Goal: Task Accomplishment & Management: Use online tool/utility

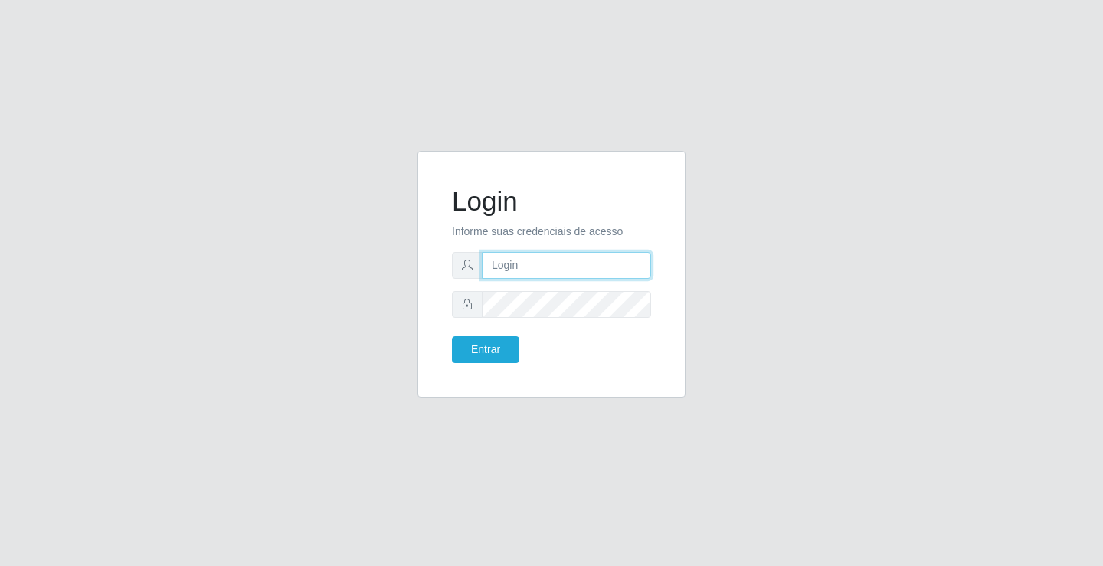
click at [556, 269] on input "text" at bounding box center [566, 265] width 169 height 27
type input "paulo@ideal"
click at [504, 349] on button "Entrar" at bounding box center [485, 349] width 67 height 27
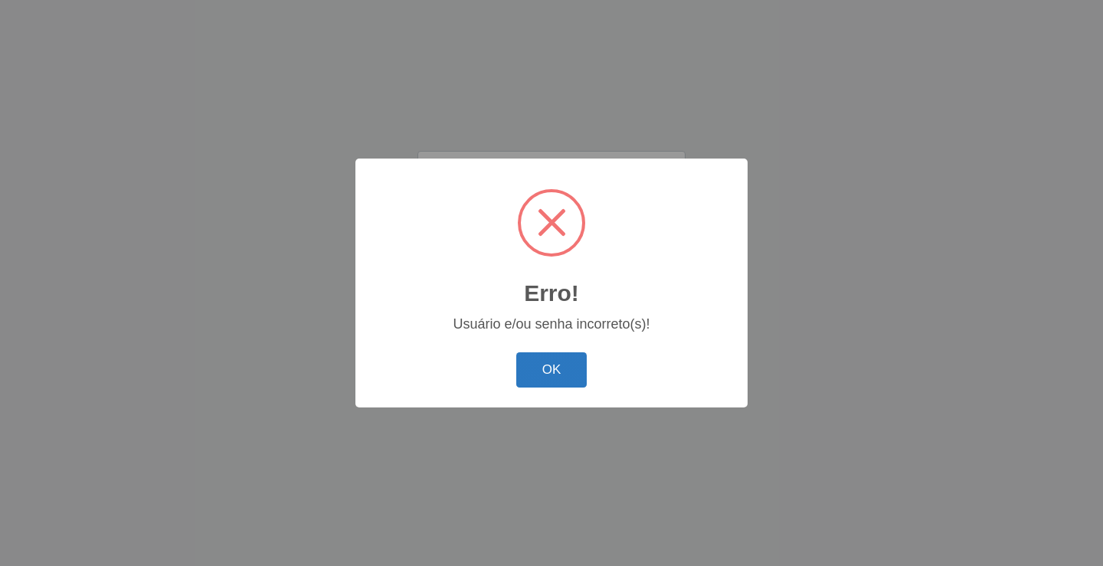
click at [565, 369] on button "OK" at bounding box center [551, 370] width 71 height 36
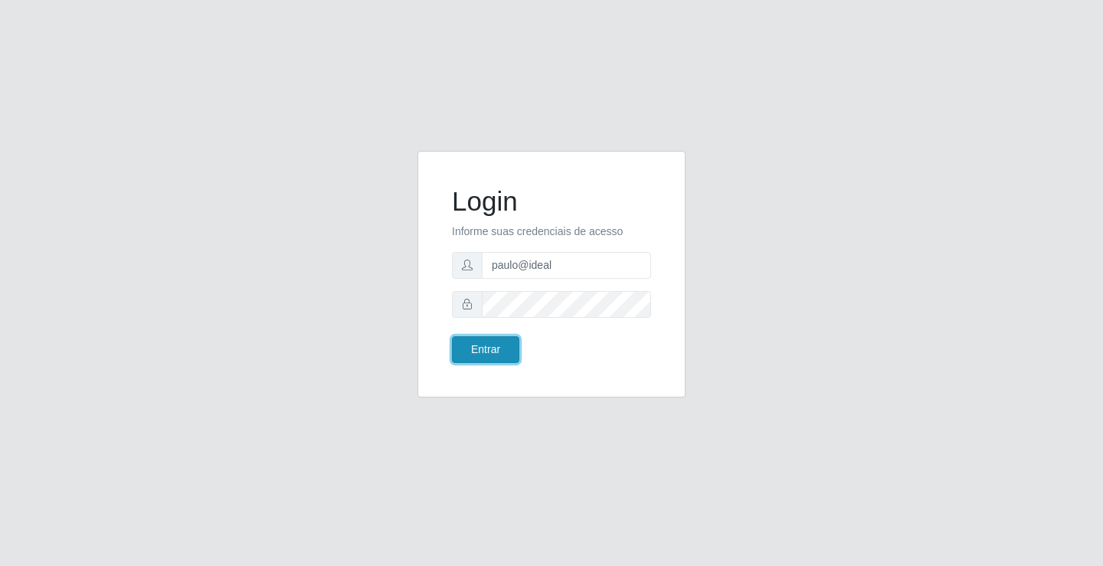
click at [505, 345] on button "Entrar" at bounding box center [485, 349] width 67 height 27
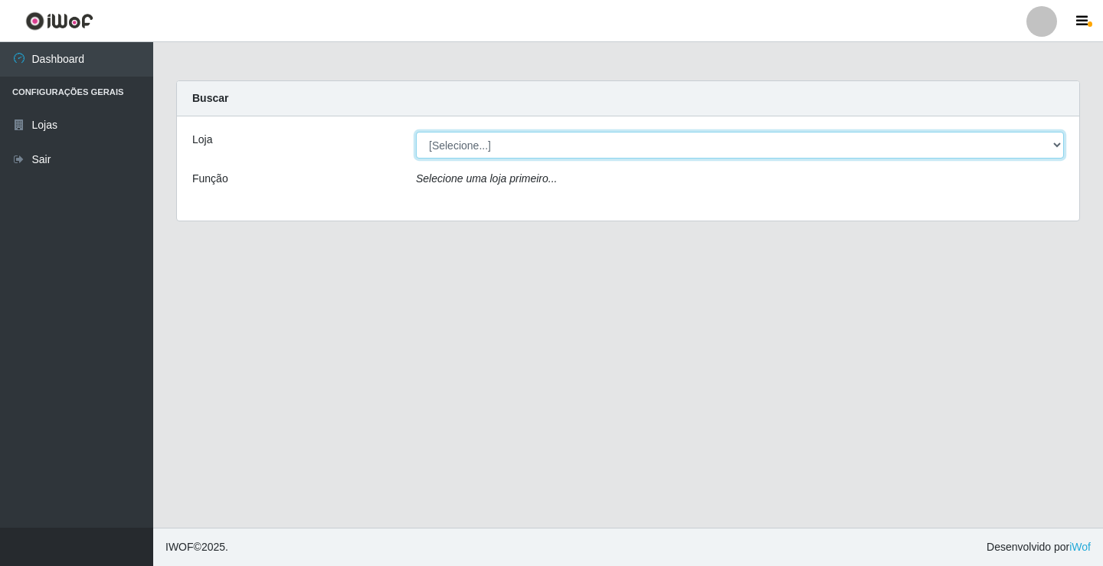
click at [539, 145] on select "[Selecione...] Ideal - Conceição" at bounding box center [740, 145] width 648 height 27
select select "231"
click at [416, 132] on select "[Selecione...] Ideal - Conceição" at bounding box center [740, 145] width 648 height 27
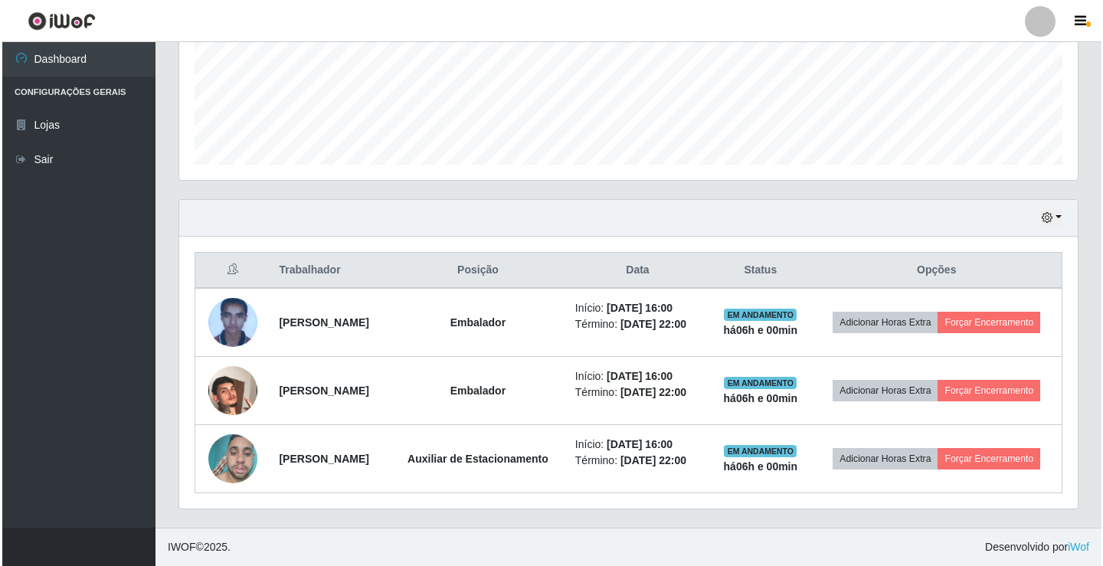
scroll to position [417, 0]
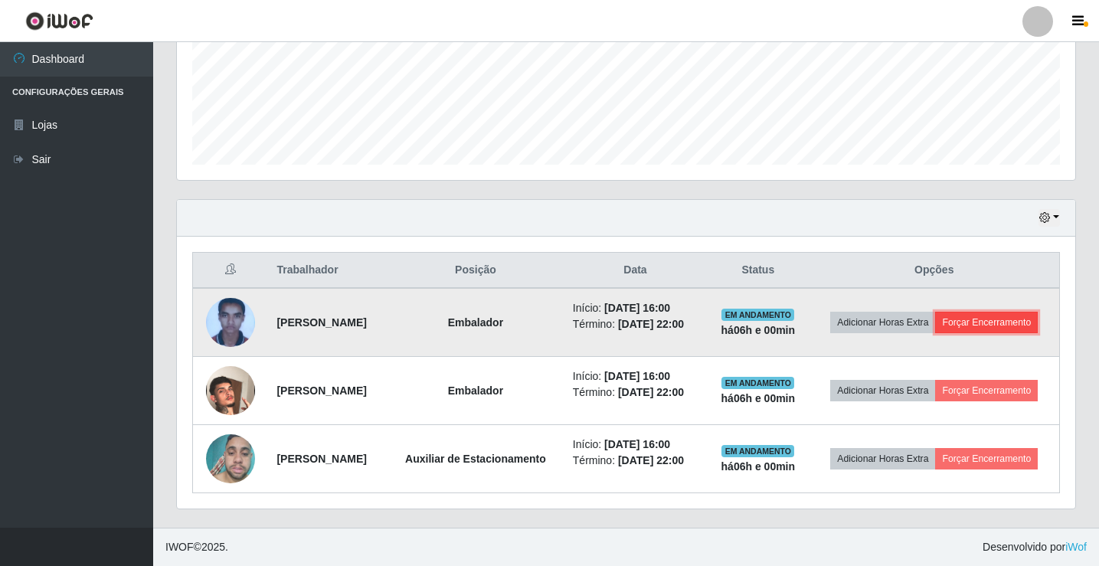
click at [935, 312] on button "Forçar Encerramento" at bounding box center [986, 322] width 103 height 21
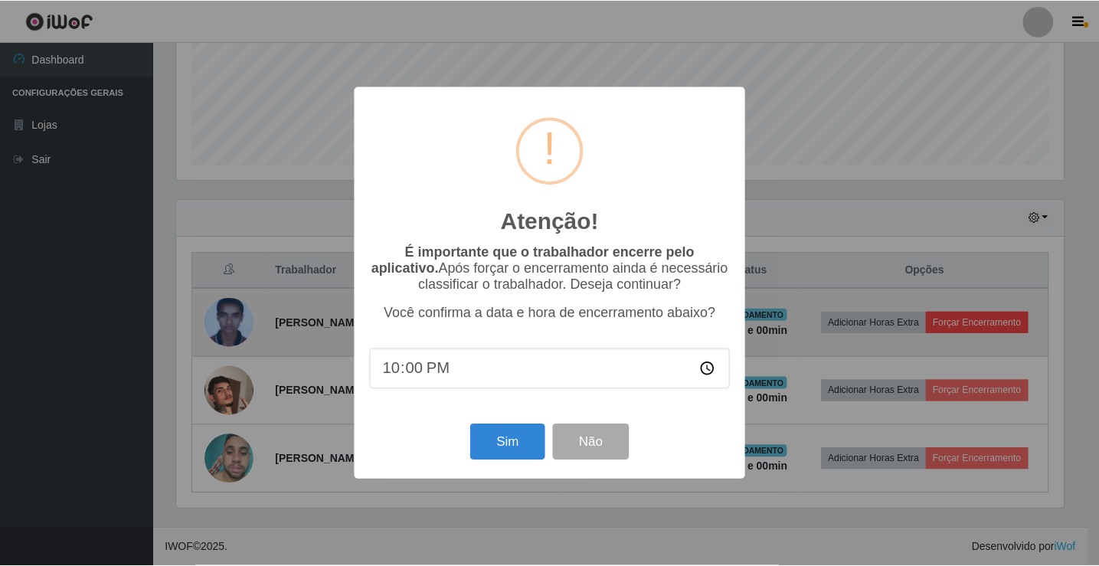
scroll to position [318, 891]
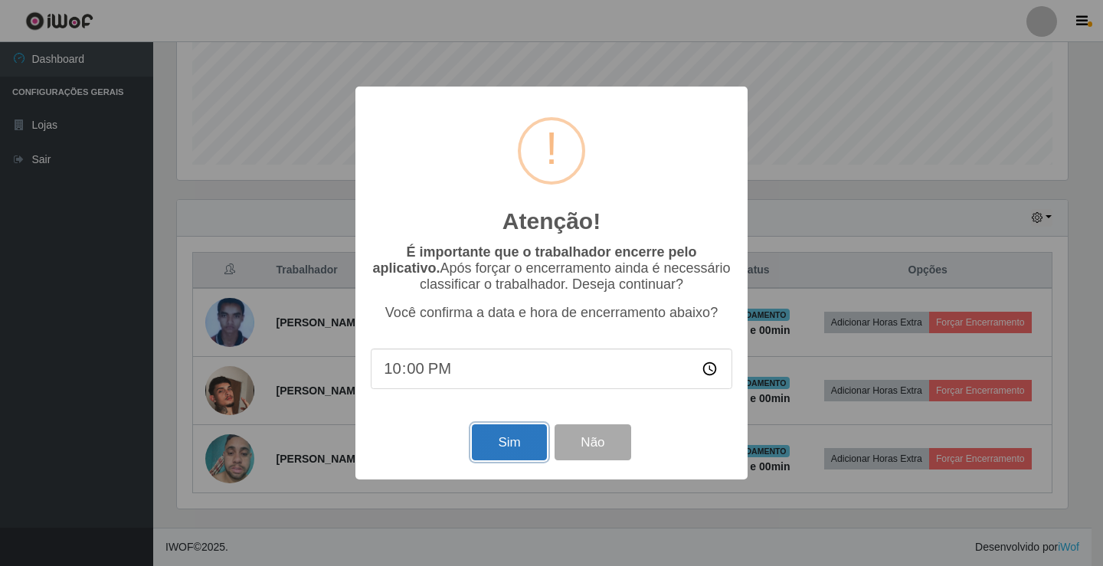
click at [509, 435] on button "Sim" at bounding box center [509, 442] width 74 height 36
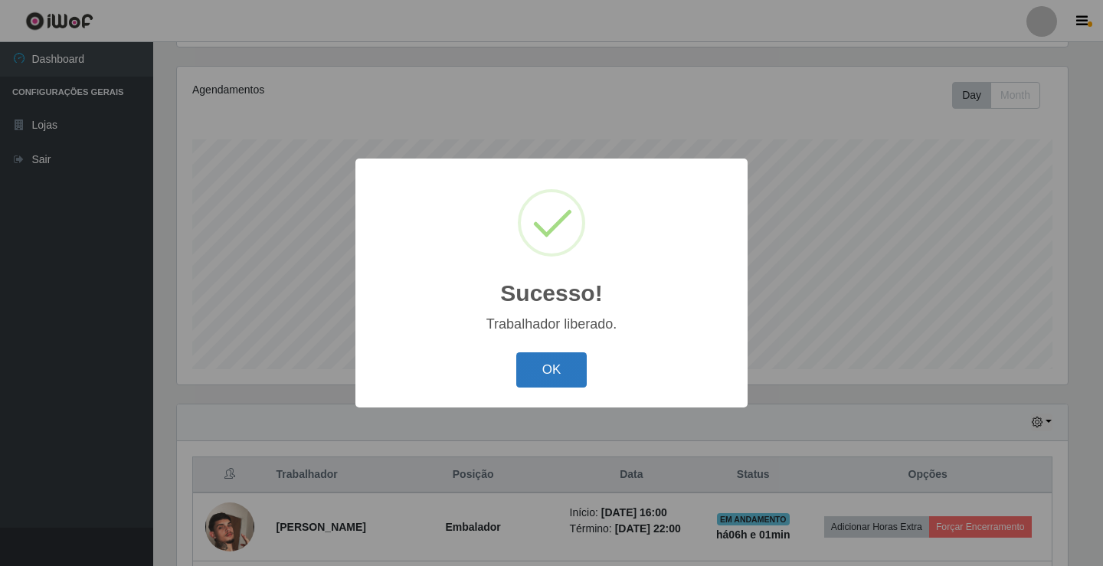
click at [573, 368] on button "OK" at bounding box center [551, 370] width 71 height 36
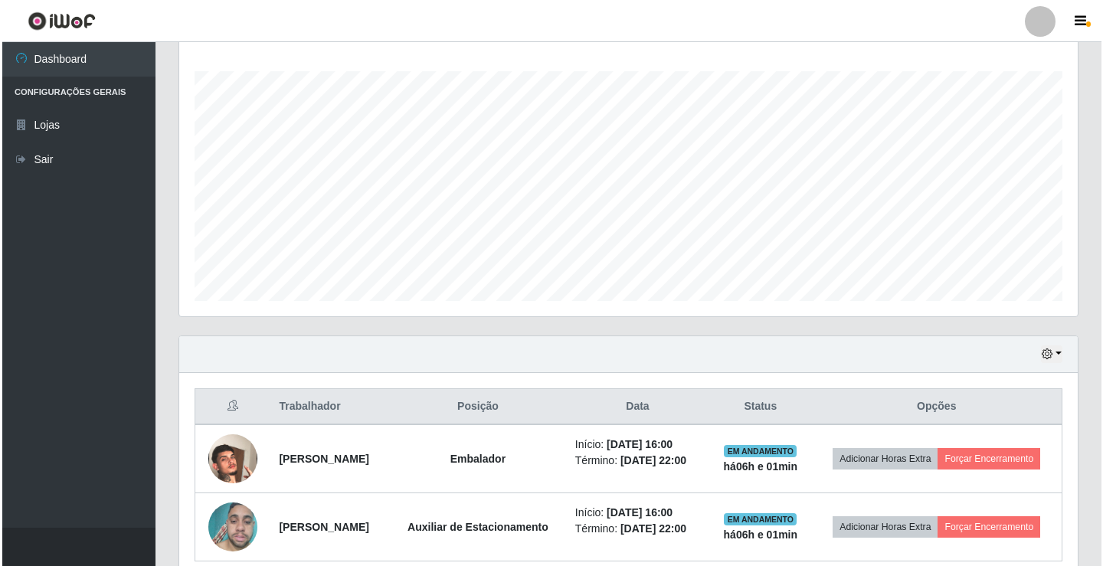
scroll to position [315, 0]
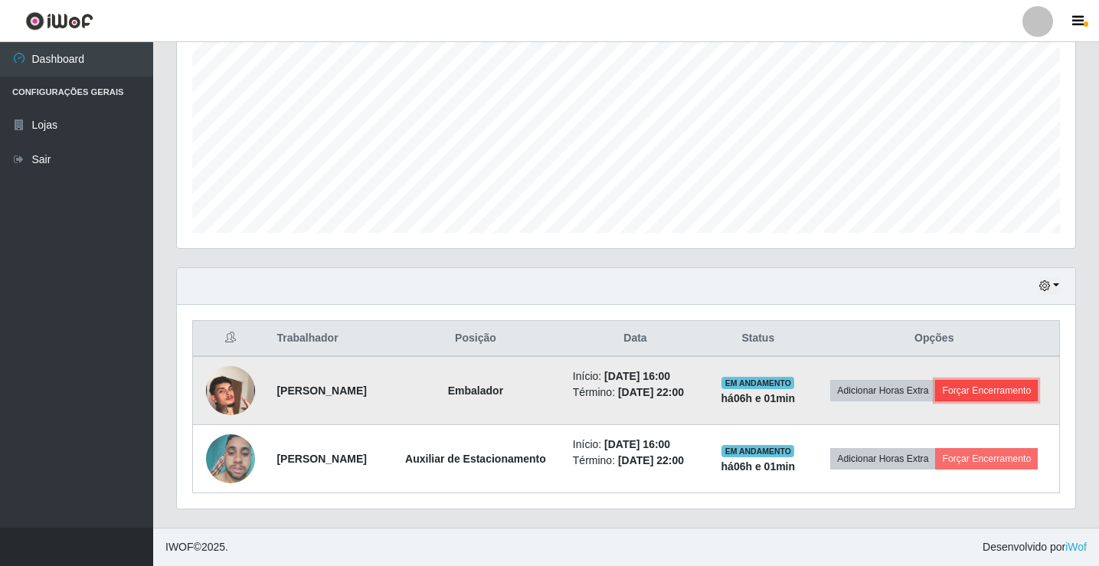
click at [987, 388] on button "Forçar Encerramento" at bounding box center [986, 390] width 103 height 21
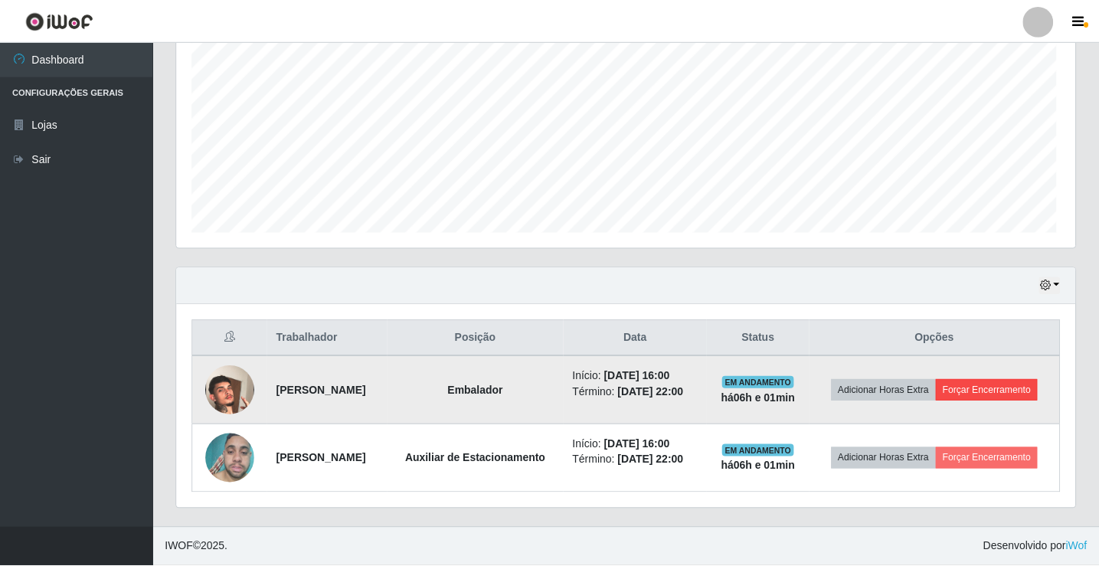
scroll to position [318, 891]
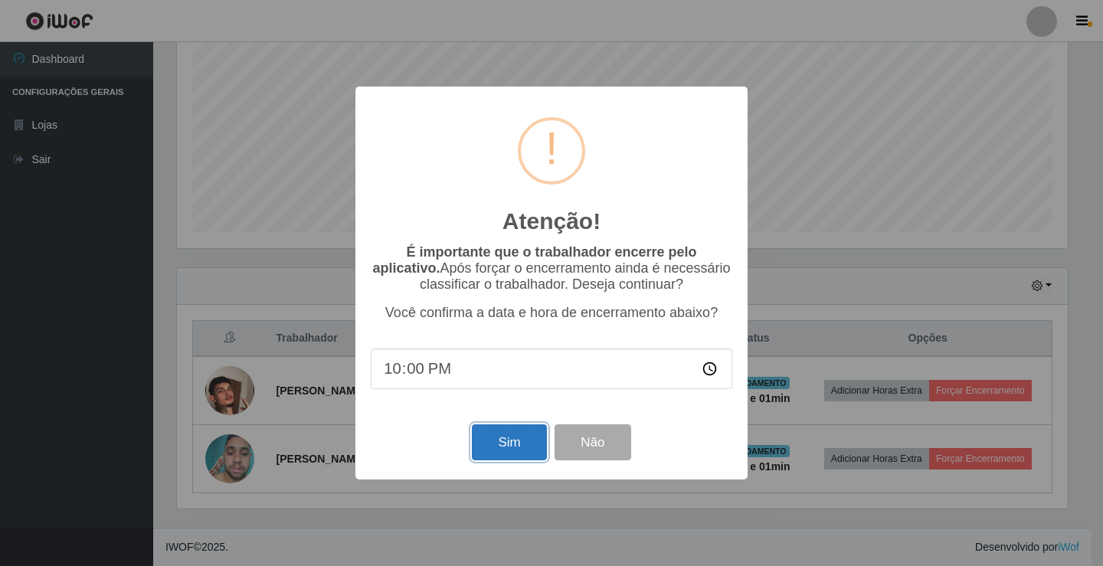
click at [519, 440] on button "Sim" at bounding box center [509, 442] width 74 height 36
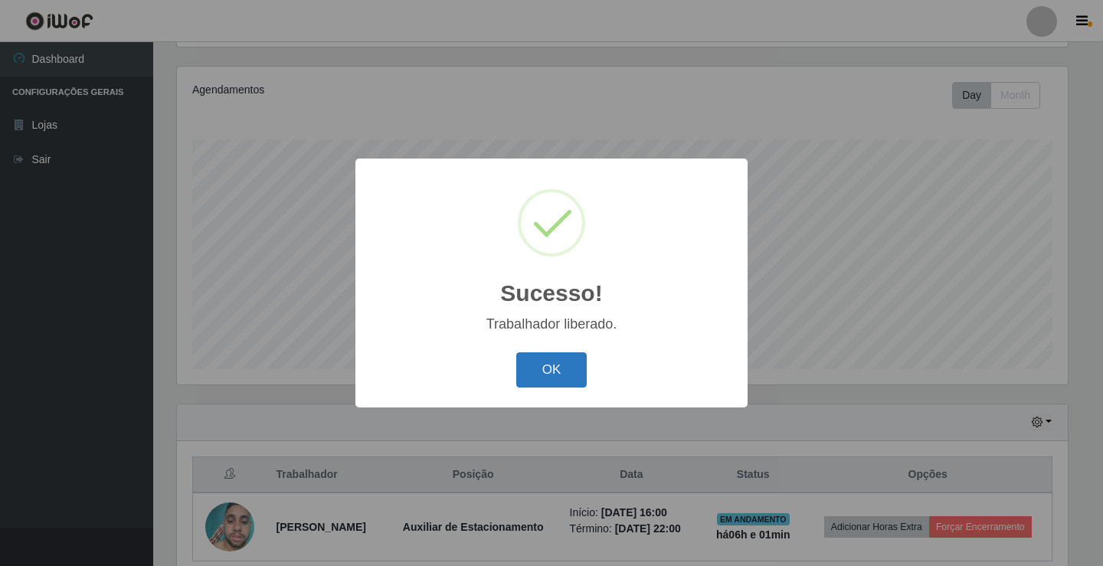
click at [566, 367] on button "OK" at bounding box center [551, 370] width 71 height 36
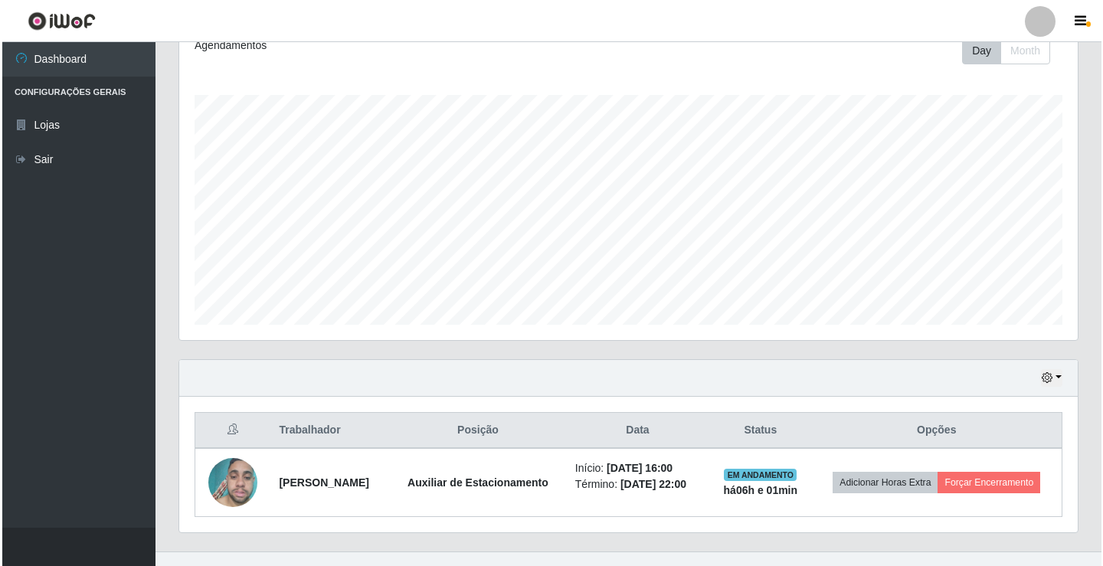
scroll to position [247, 0]
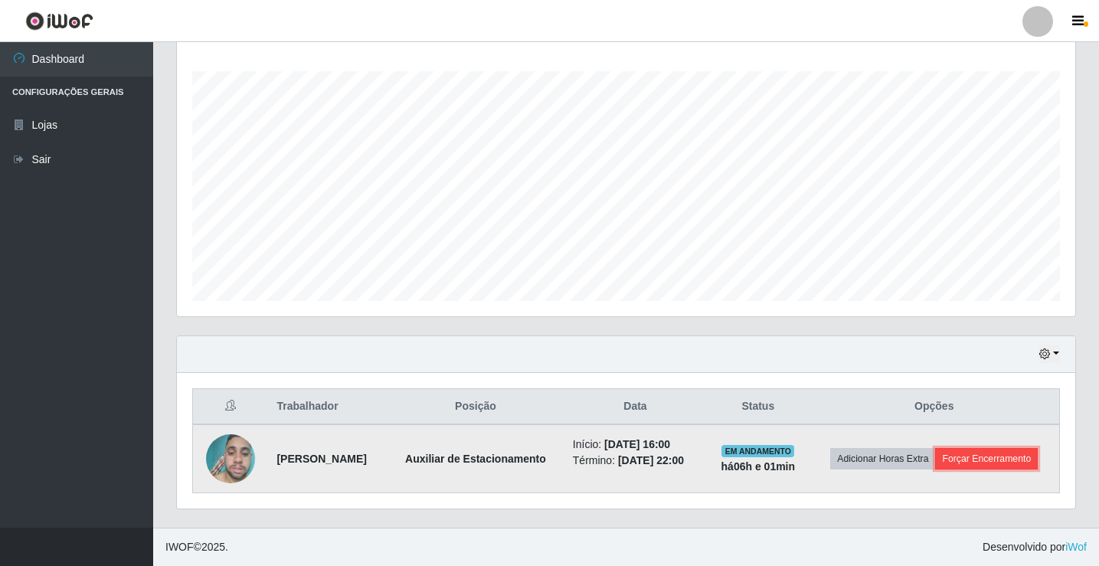
click at [973, 460] on button "Forçar Encerramento" at bounding box center [986, 458] width 103 height 21
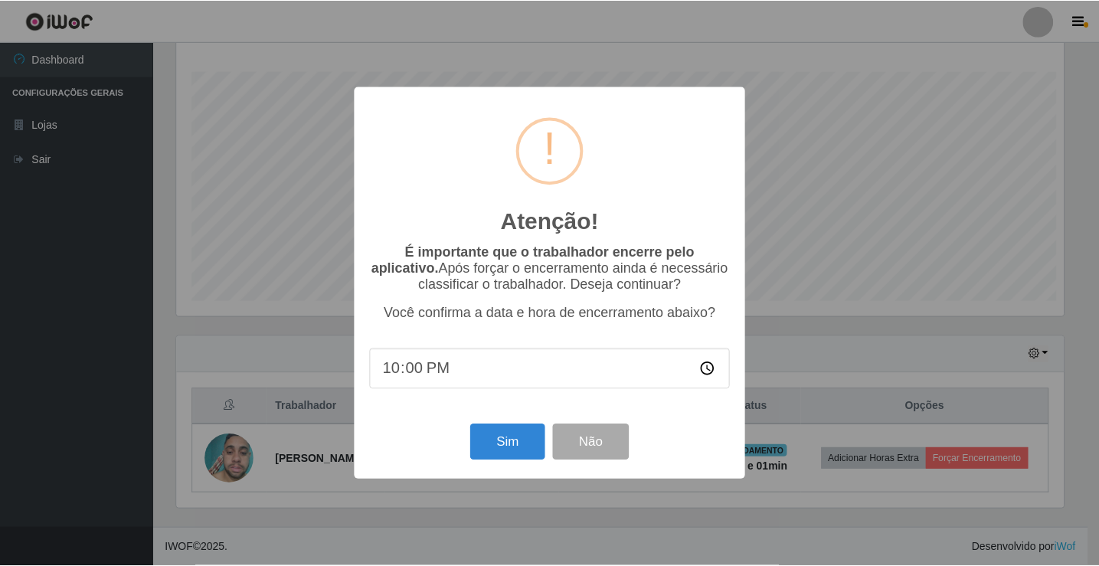
scroll to position [318, 891]
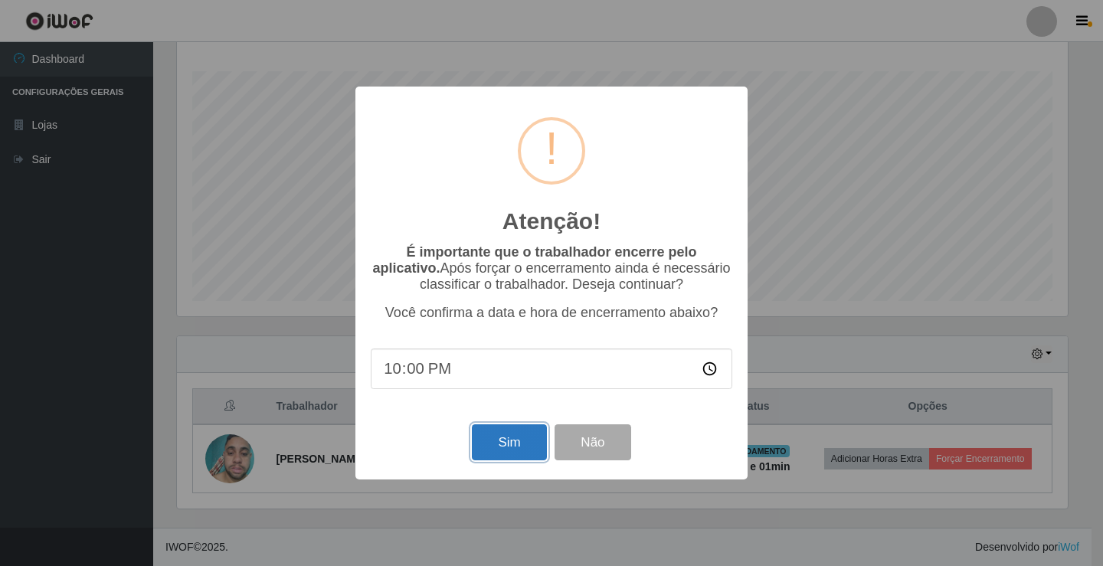
click at [509, 440] on button "Sim" at bounding box center [509, 442] width 74 height 36
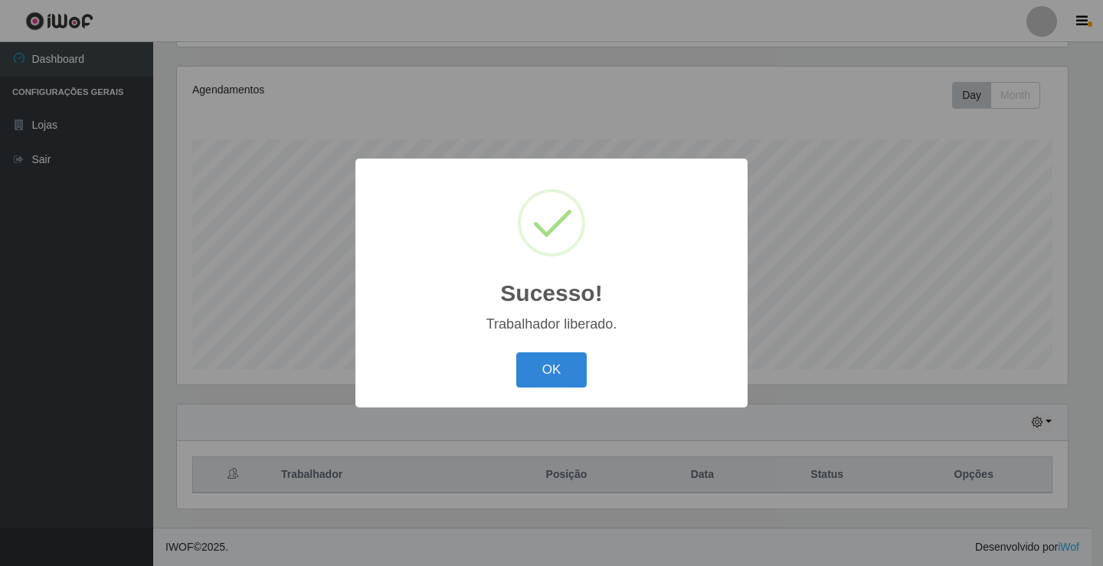
scroll to position [0, 0]
click at [571, 364] on button "OK" at bounding box center [551, 370] width 71 height 36
